Goal: Task Accomplishment & Management: Use online tool/utility

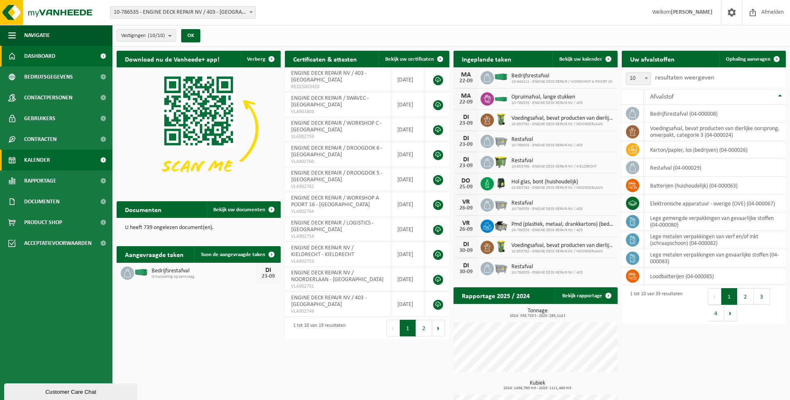
click at [56, 157] on link "Kalender" at bounding box center [56, 160] width 112 height 21
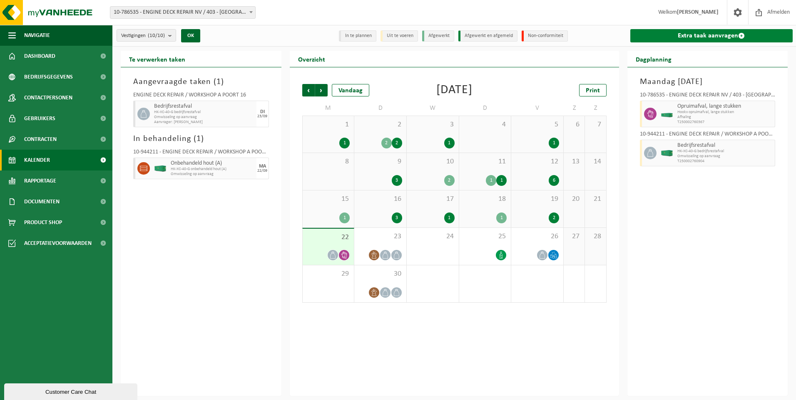
click at [695, 32] on link "Extra taak aanvragen" at bounding box center [711, 35] width 163 height 13
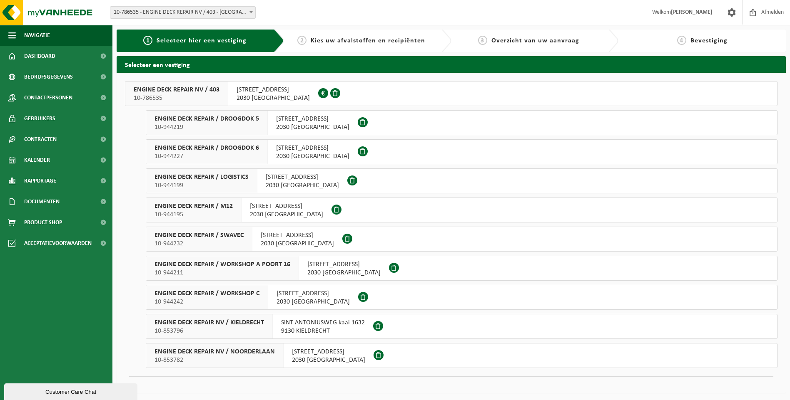
click at [261, 239] on span "INDUSTRIEWEG 11 haven 403" at bounding box center [297, 235] width 73 height 8
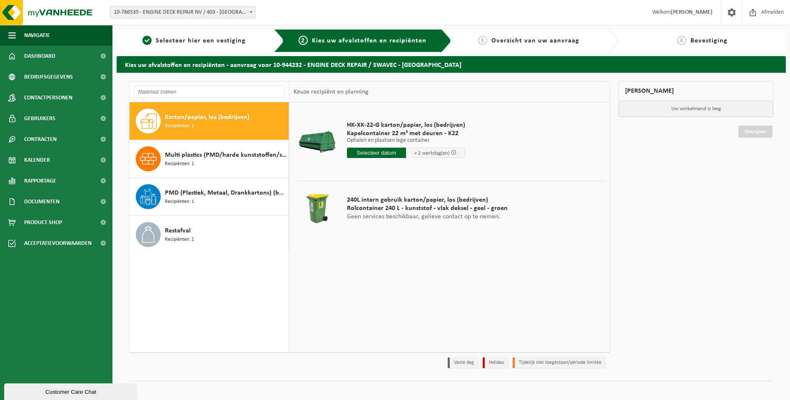
click at [379, 154] on input "text" at bounding box center [376, 153] width 59 height 10
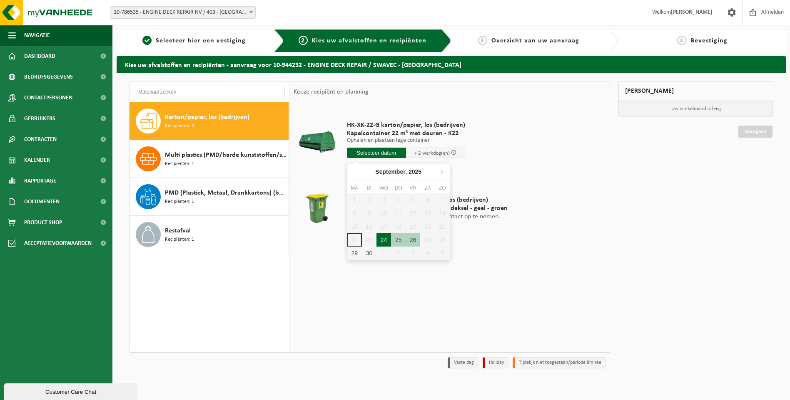
click at [378, 239] on div "24" at bounding box center [383, 240] width 15 height 13
type input "Van 2025-09-24"
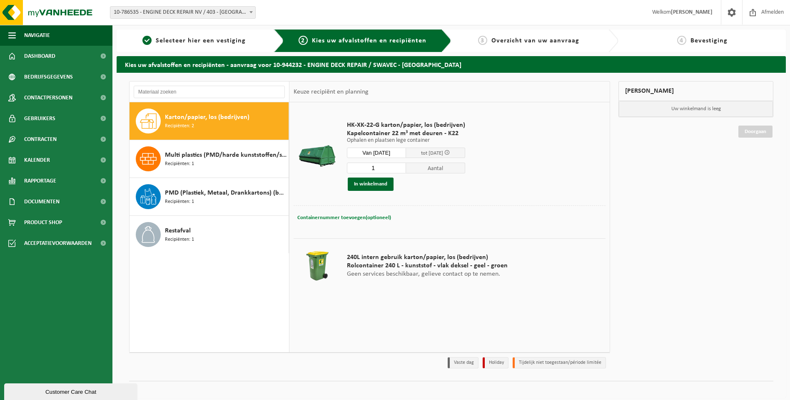
click at [331, 218] on span "Containernummer toevoegen(optioneel)" at bounding box center [344, 217] width 94 height 5
type input "K22-272"
click at [373, 186] on button "In winkelmand" at bounding box center [371, 184] width 46 height 13
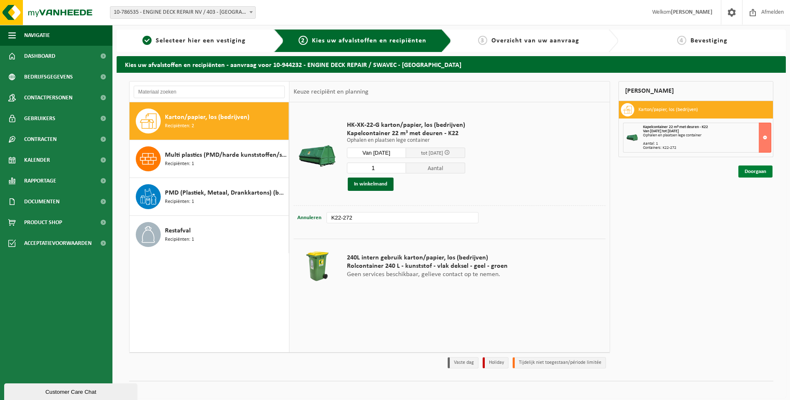
click at [754, 169] on link "Doorgaan" at bounding box center [755, 172] width 34 height 12
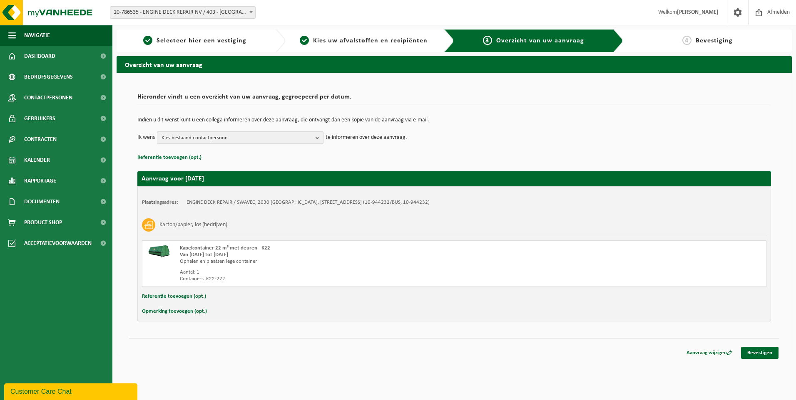
click at [256, 137] on span "Kies bestaand contactpersoon" at bounding box center [237, 138] width 151 height 12
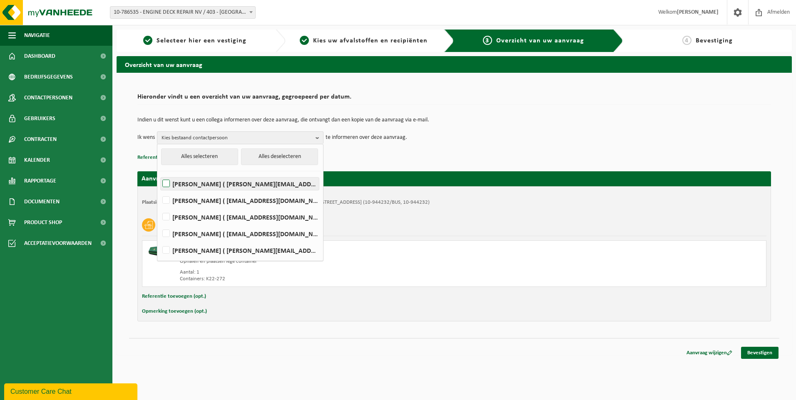
click at [181, 186] on label "Elizabeth Evans ( elizabeth.evans@edr-antwerp.eu )" at bounding box center [240, 184] width 158 height 12
click at [159, 174] on input "Elizabeth Evans ( elizabeth.evans@edr-antwerp.eu )" at bounding box center [159, 173] width 0 height 0
checkbox input "true"
click at [184, 196] on label "LIEVEN GILLIS ( lieven@consultes.be )" at bounding box center [240, 200] width 158 height 12
click at [159, 190] on input "LIEVEN GILLIS ( lieven@consultes.be )" at bounding box center [159, 190] width 0 height 0
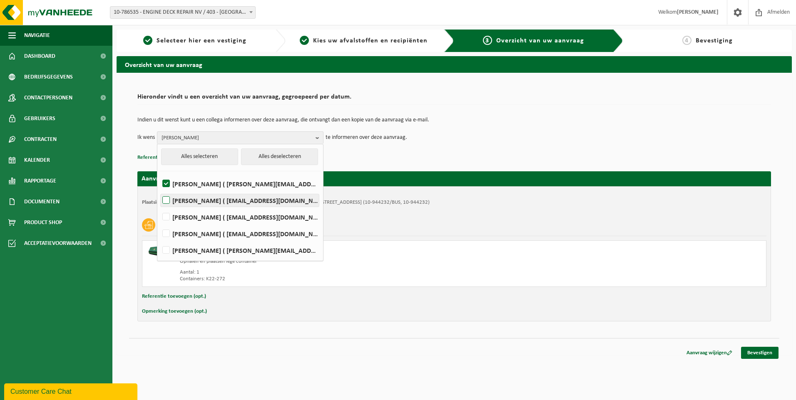
checkbox input "true"
click at [186, 215] on label "FRÉDÉRIC LYTENS ( flytens@edr-antwerp.eu )" at bounding box center [240, 217] width 158 height 12
click at [159, 207] on input "FRÉDÉRIC LYTENS ( flytens@edr-antwerp.eu )" at bounding box center [159, 206] width 0 height 0
checkbox input "true"
click at [526, 117] on div "Indien u dit wenst kunt u een collega informeren over deze aanvraag, die ontvan…" at bounding box center [454, 130] width 634 height 43
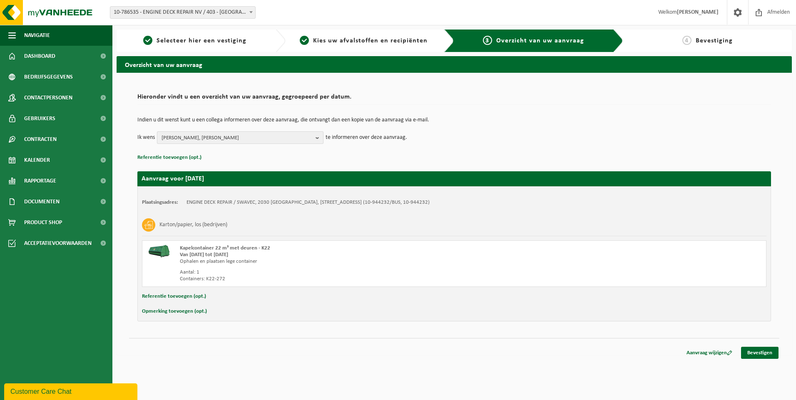
click at [214, 137] on span "Elizabeth Evans, LIEVEN GILLIS, FRÉDÉRIC LYTENS" at bounding box center [237, 138] width 151 height 12
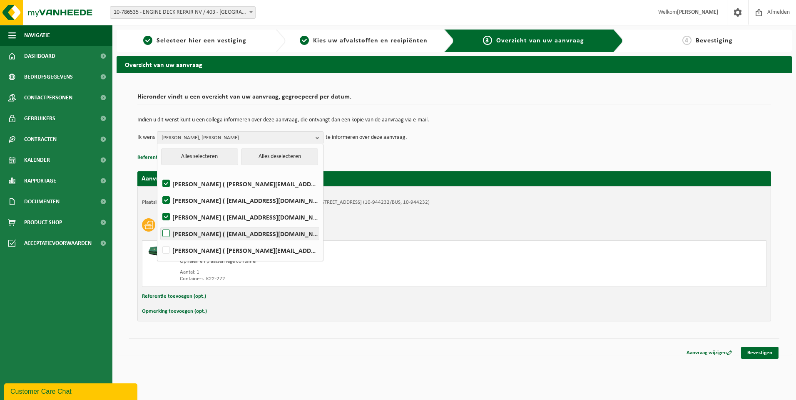
click at [176, 231] on label "Slawomir Madej ( smadej@edr-antwerp.eu )" at bounding box center [240, 234] width 158 height 12
click at [159, 224] on input "Slawomir Madej ( smadej@edr-antwerp.eu )" at bounding box center [159, 223] width 0 height 0
checkbox input "true"
click at [499, 113] on div "Indien u dit wenst kunt u een collega informeren over deze aanvraag, die ontvan…" at bounding box center [454, 130] width 634 height 43
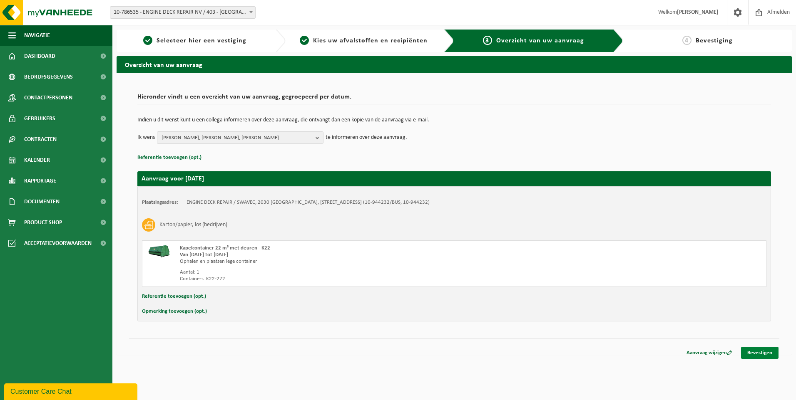
click at [764, 356] on link "Bevestigen" at bounding box center [759, 353] width 37 height 12
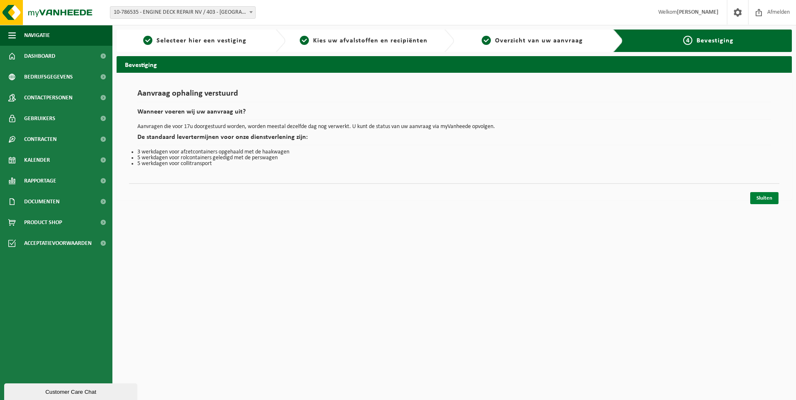
click at [763, 199] on link "Sluiten" at bounding box center [764, 198] width 28 height 12
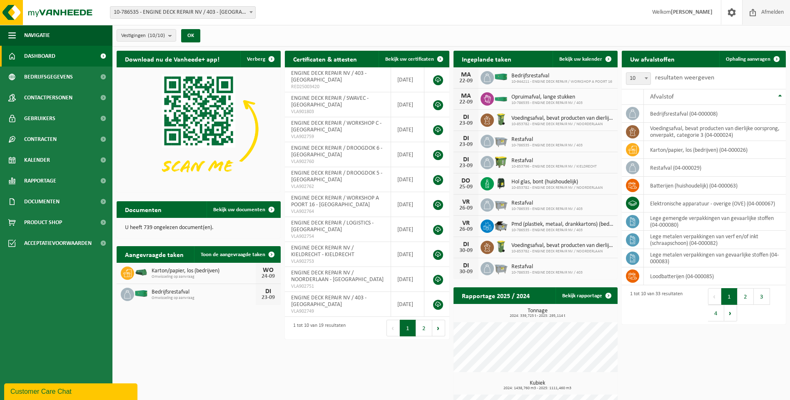
click at [763, 15] on span "Afmelden" at bounding box center [772, 12] width 27 height 25
